Goal: Find contact information: Find contact information

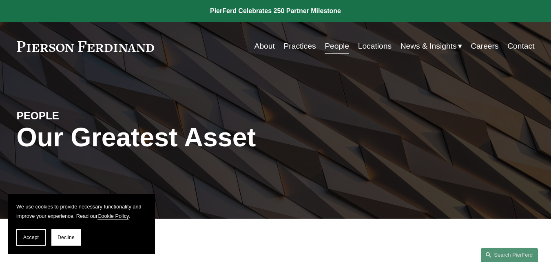
click at [523, 51] on link "Contact" at bounding box center [521, 46] width 27 height 16
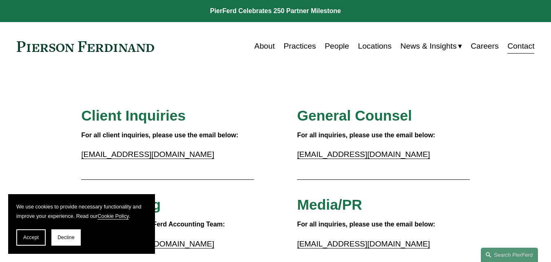
drag, startPoint x: 127, startPoint y: 148, endPoint x: 108, endPoint y: 160, distance: 22.7
drag, startPoint x: 108, startPoint y: 160, endPoint x: 161, endPoint y: 141, distance: 56.8
click at [171, 150] on p "inquiries@pierferd.com" at bounding box center [167, 154] width 173 height 14
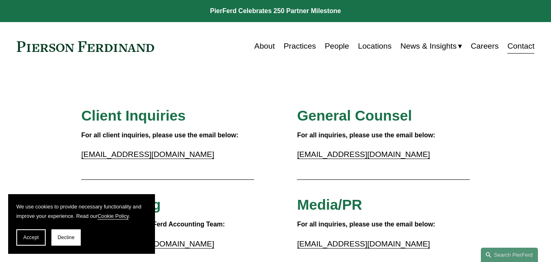
click at [171, 150] on p "inquiries@pierferd.com" at bounding box center [167, 154] width 173 height 14
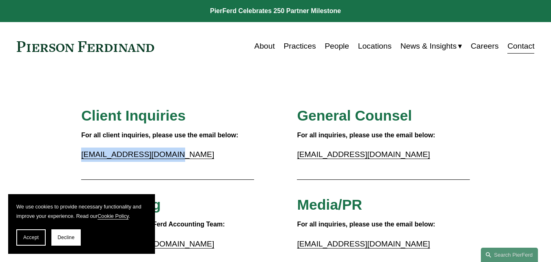
drag, startPoint x: 169, startPoint y: 155, endPoint x: 81, endPoint y: 161, distance: 87.9
copy link "inquiries@pierferd.com"
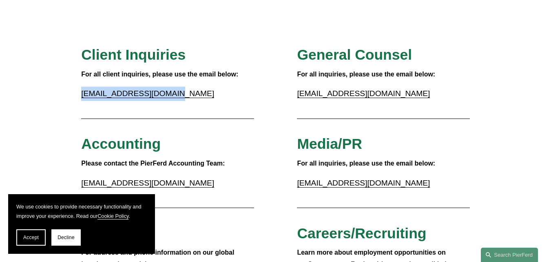
scroll to position [136, 0]
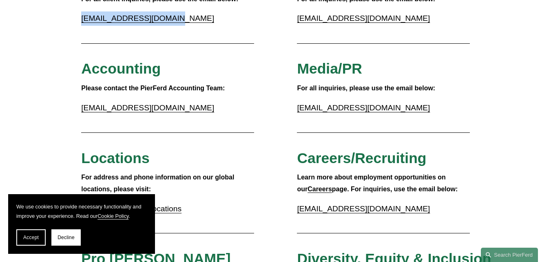
copy link "inquiries@pierferd.com"
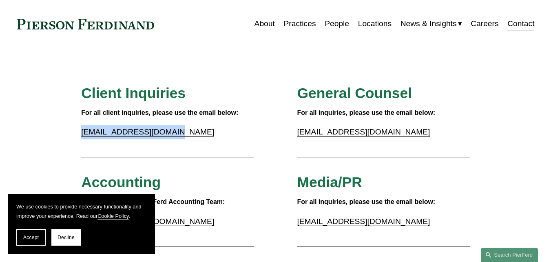
scroll to position [0, 0]
